Goal: Task Accomplishment & Management: Use online tool/utility

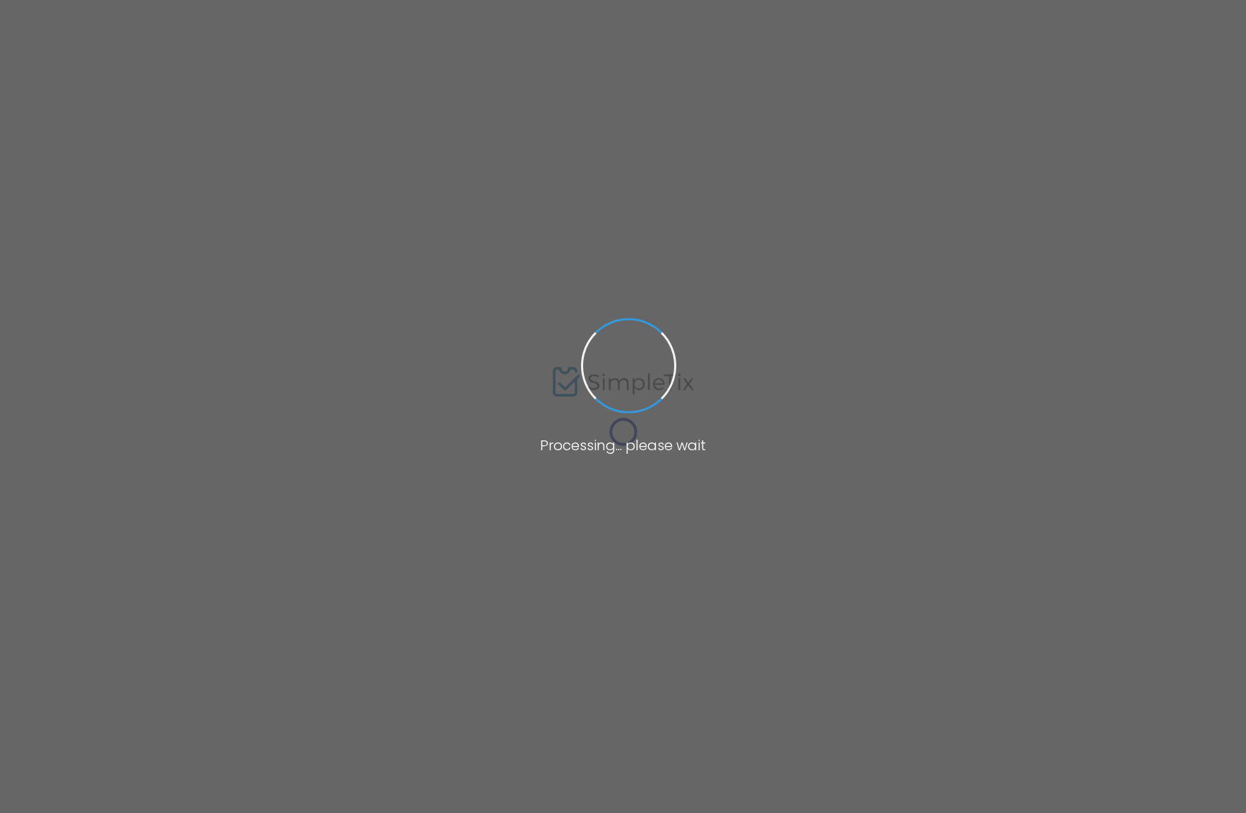
type input "[URL][DOMAIN_NAME]"
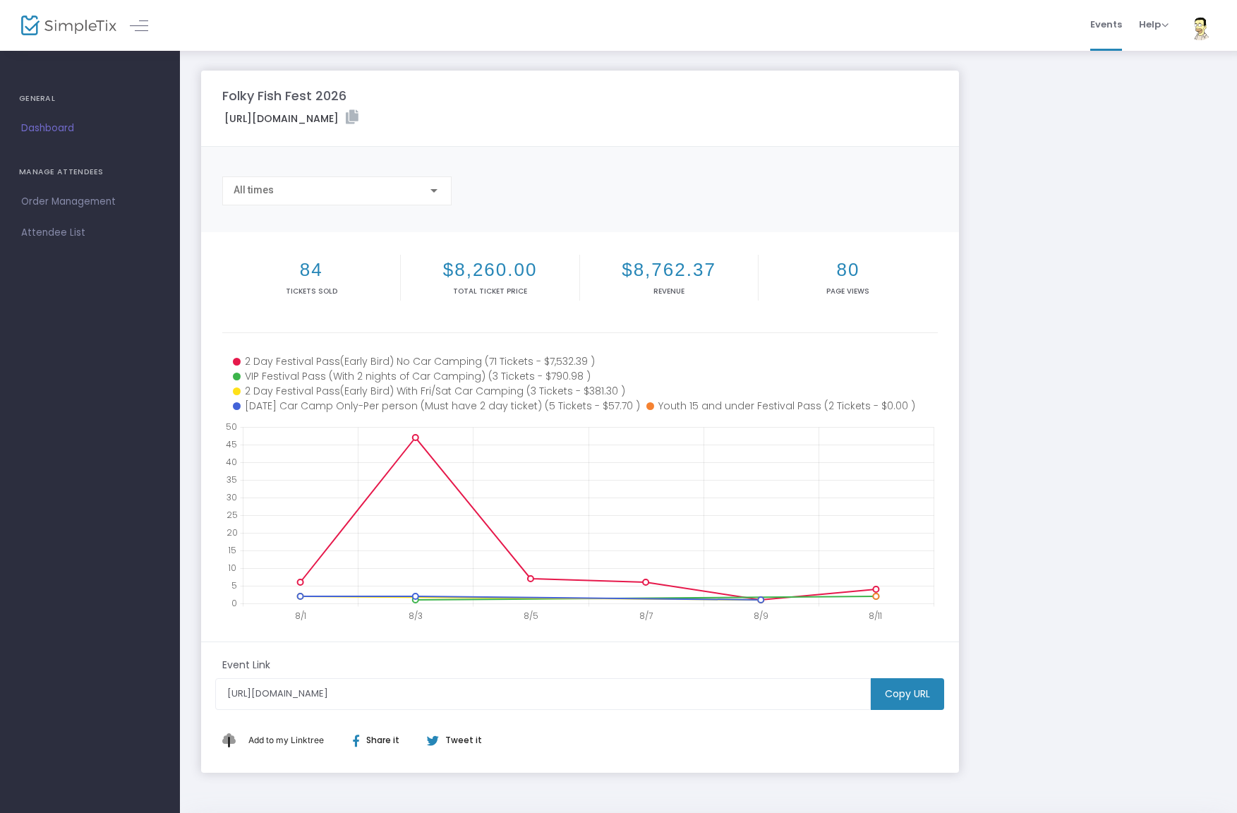
scroll to position [41, 0]
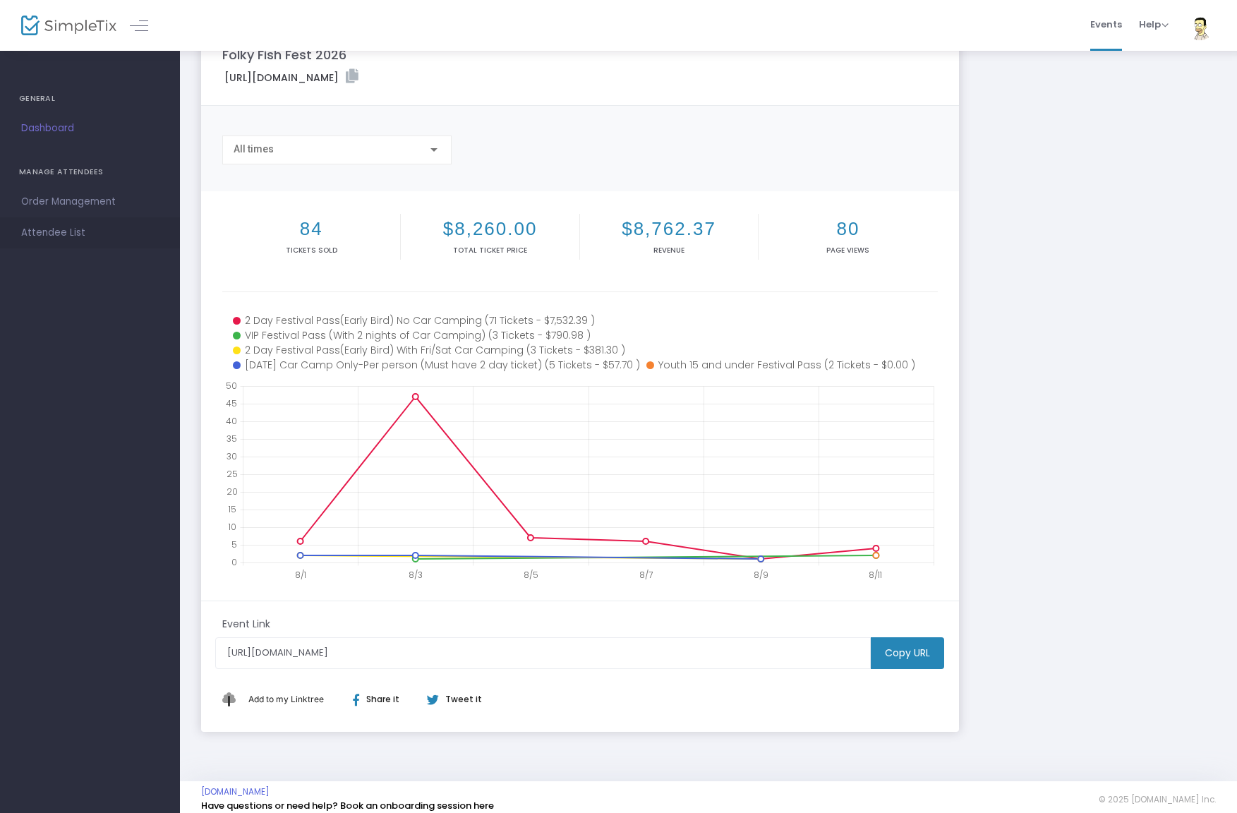
click at [68, 231] on span "Attendee List" at bounding box center [90, 233] width 138 height 18
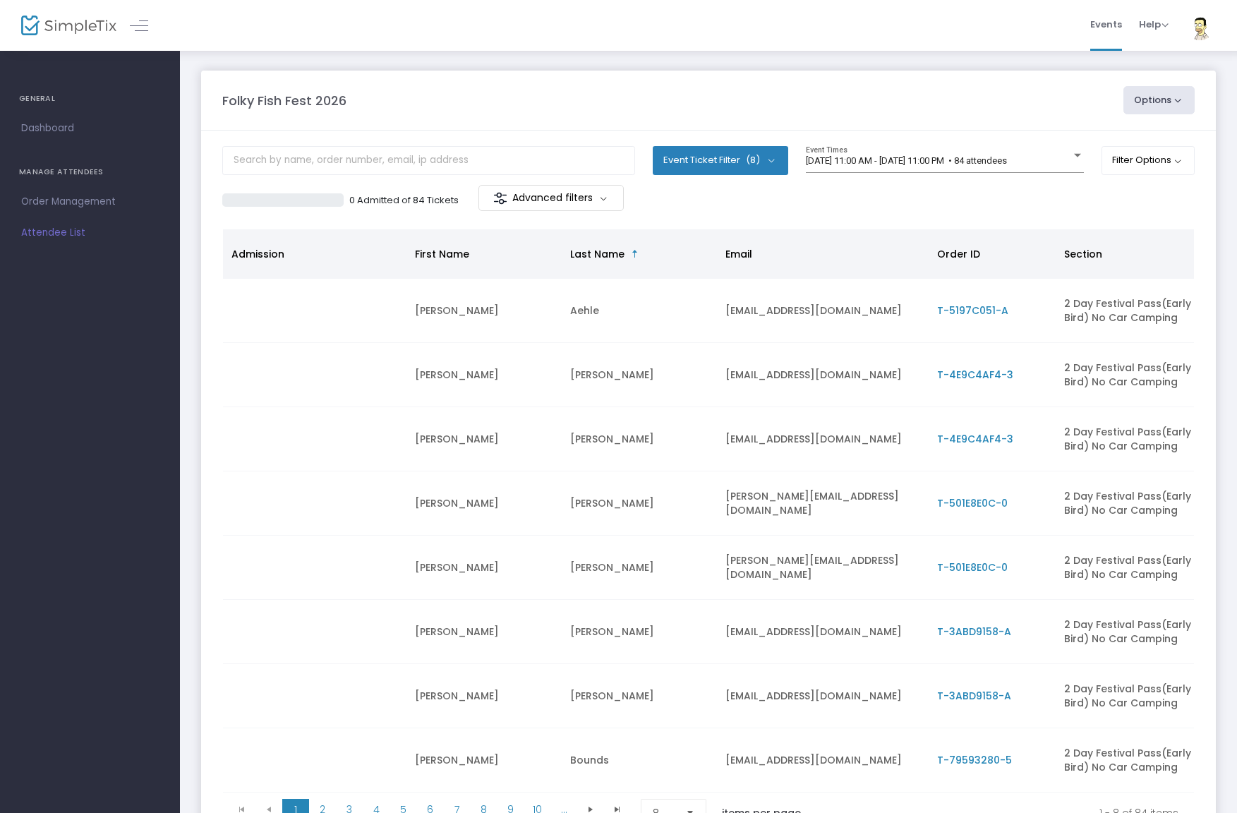
click at [1148, 102] on button "Options" at bounding box center [1160, 100] width 72 height 28
click at [1147, 103] on button "Options" at bounding box center [1160, 100] width 72 height 28
click at [67, 128] on span "Dashboard" at bounding box center [90, 128] width 138 height 18
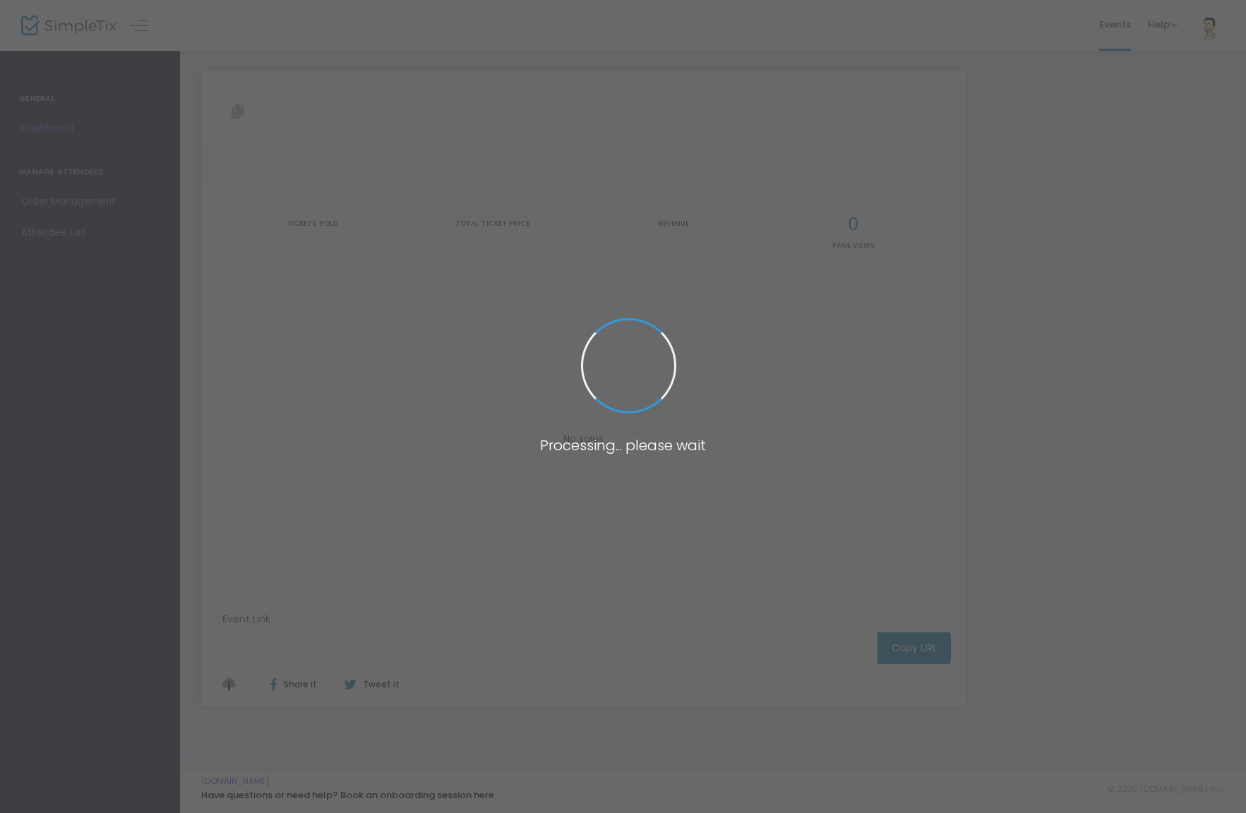
type input "[URL][DOMAIN_NAME]"
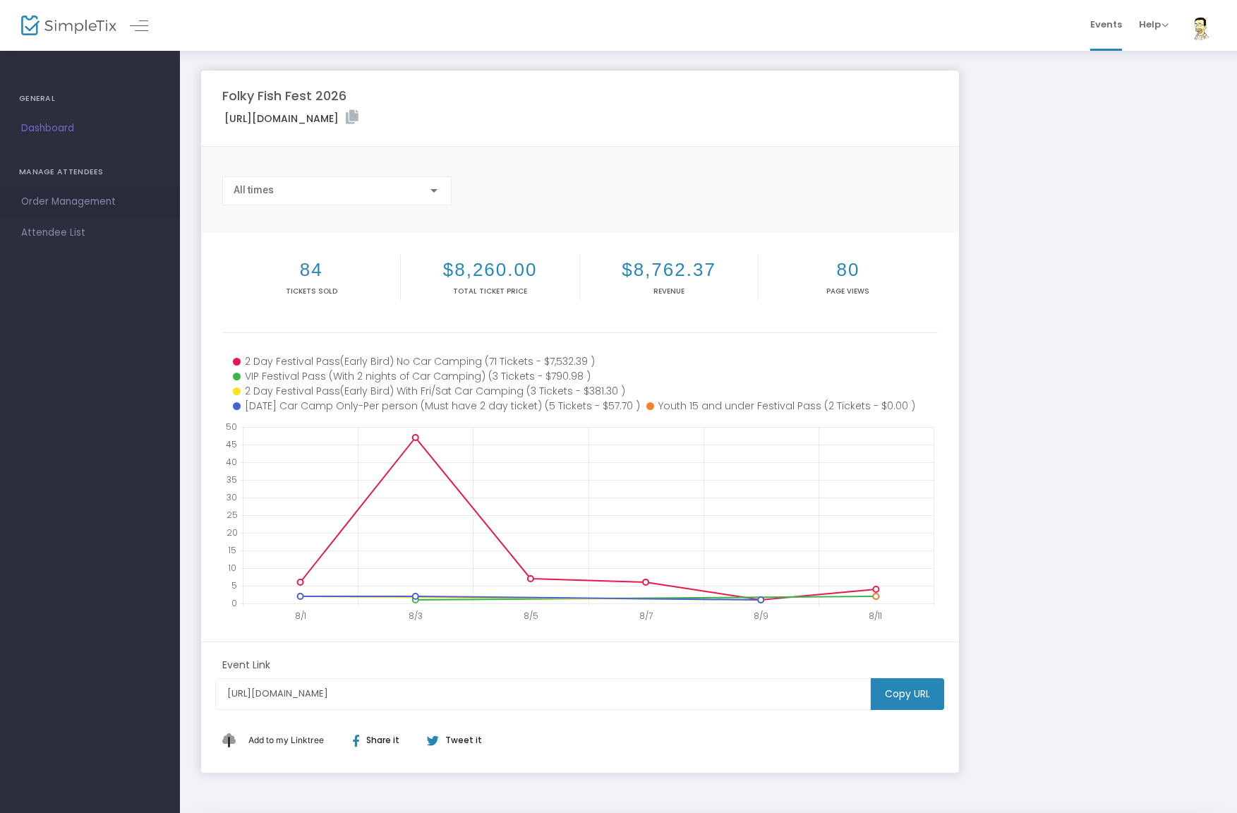
click at [73, 203] on span "Order Management" at bounding box center [90, 202] width 138 height 18
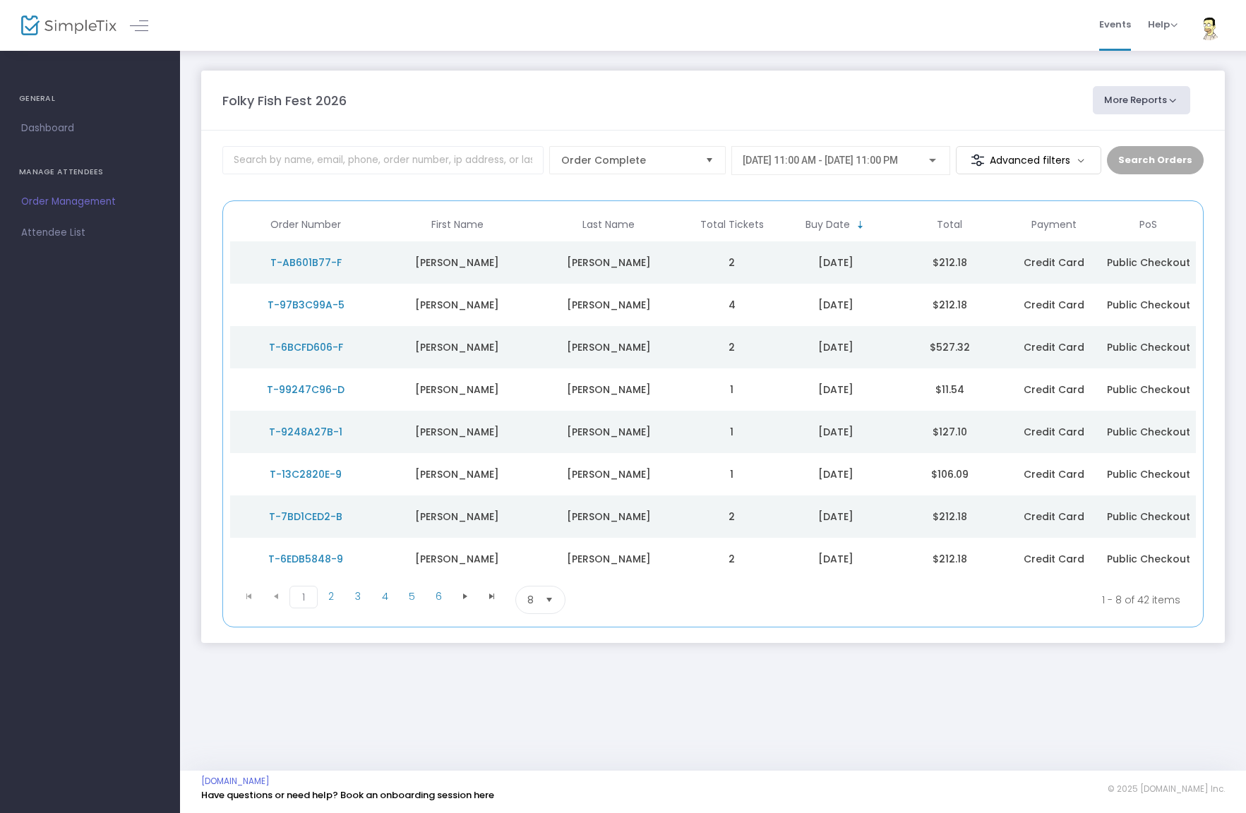
click at [1143, 100] on button "More Reports" at bounding box center [1141, 100] width 97 height 28
click at [1142, 160] on li "Donations Report" at bounding box center [1166, 162] width 148 height 28
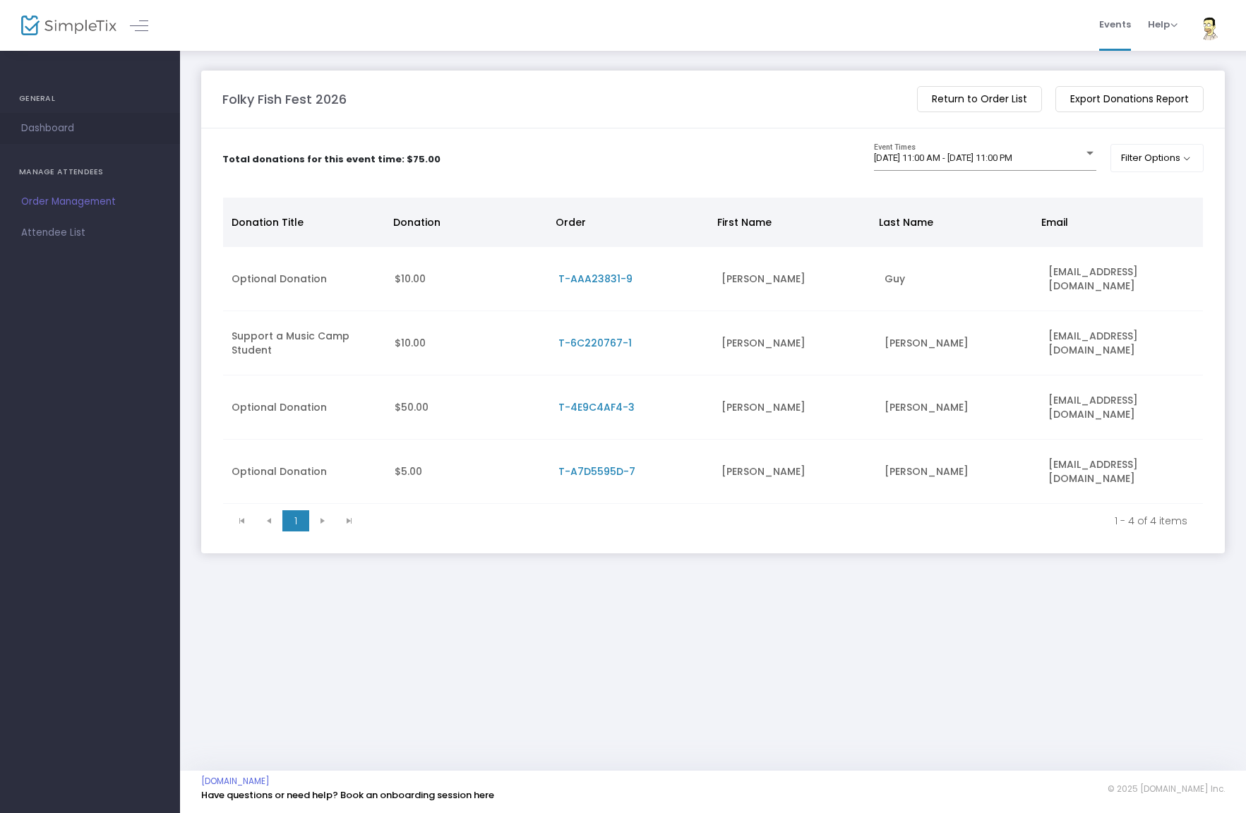
click at [49, 133] on span "Dashboard" at bounding box center [90, 128] width 138 height 18
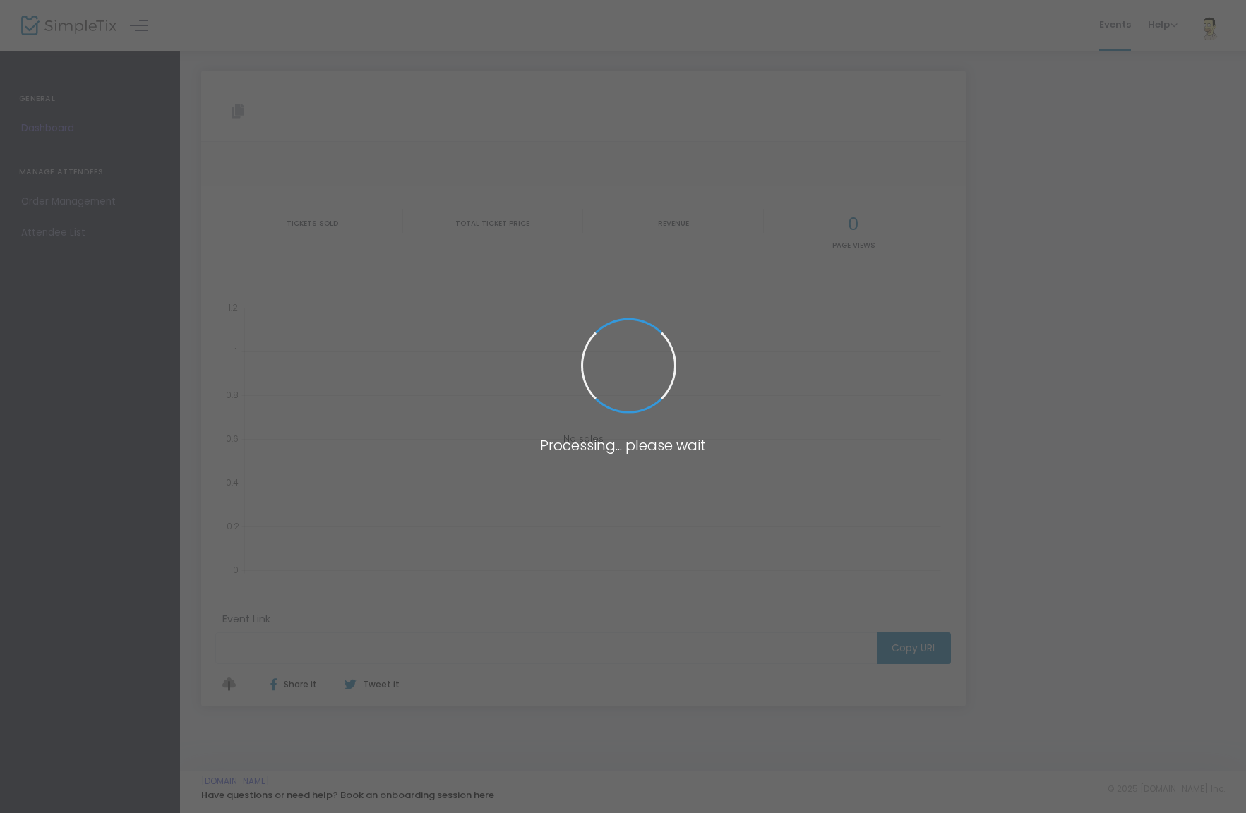
type input "[URL][DOMAIN_NAME]"
